Goal: Navigation & Orientation: Find specific page/section

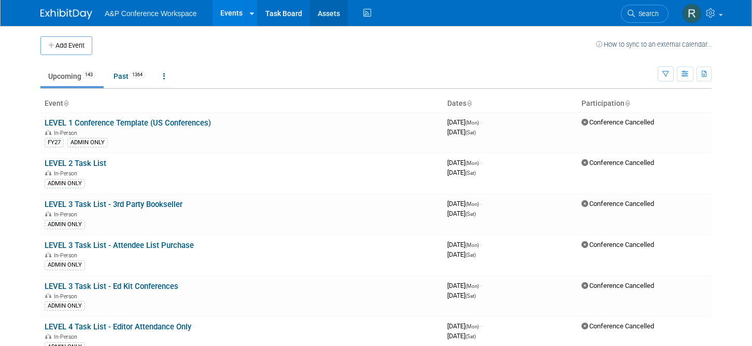
click at [320, 15] on link "Assets" at bounding box center [329, 13] width 38 height 26
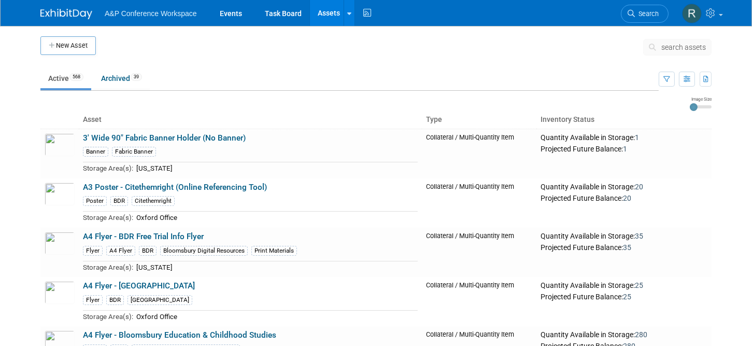
click at [319, 21] on link "Assets" at bounding box center [329, 13] width 38 height 26
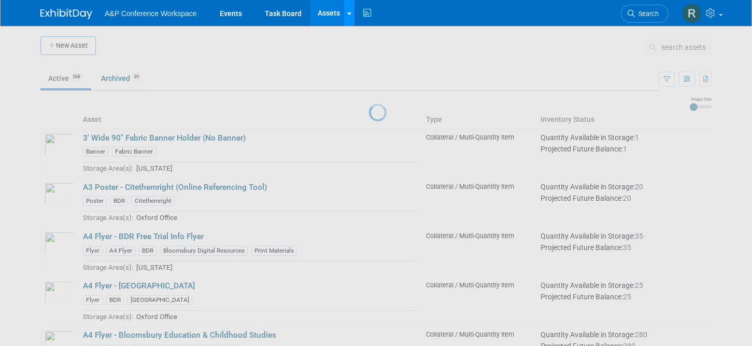
click at [347, 16] on icon at bounding box center [349, 13] width 4 height 7
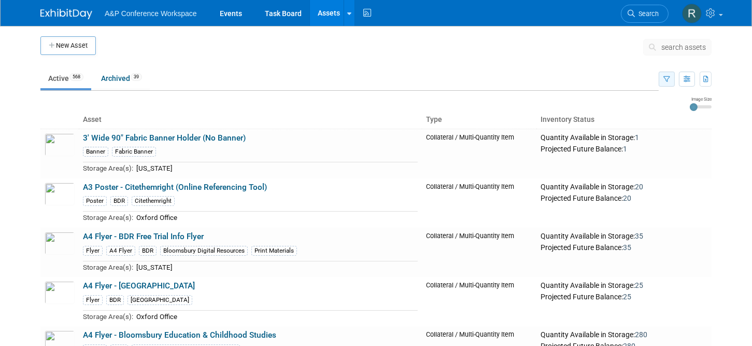
click at [663, 75] on button "button" at bounding box center [667, 79] width 16 height 15
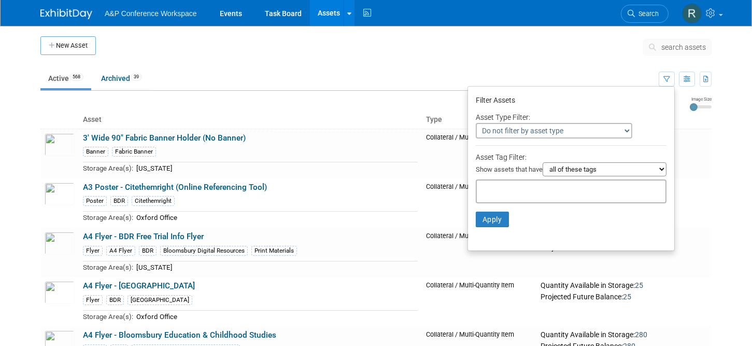
click at [381, 77] on ul "Active 568 Archived 39" at bounding box center [349, 78] width 619 height 23
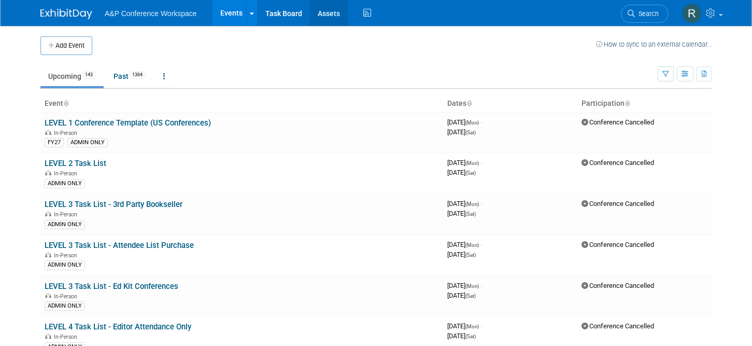
click at [335, 13] on link "Assets" at bounding box center [329, 13] width 38 height 26
